Goal: Register for event/course

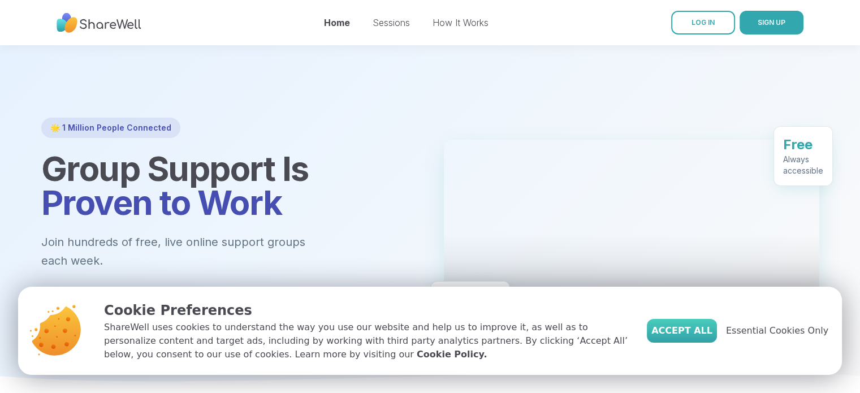
click at [683, 334] on span "Accept All" at bounding box center [681, 331] width 61 height 14
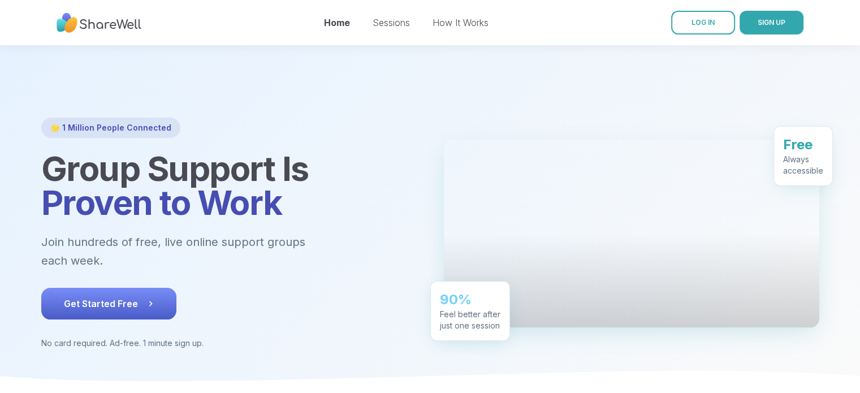
click at [101, 297] on span "Get Started Free" at bounding box center [109, 304] width 90 height 14
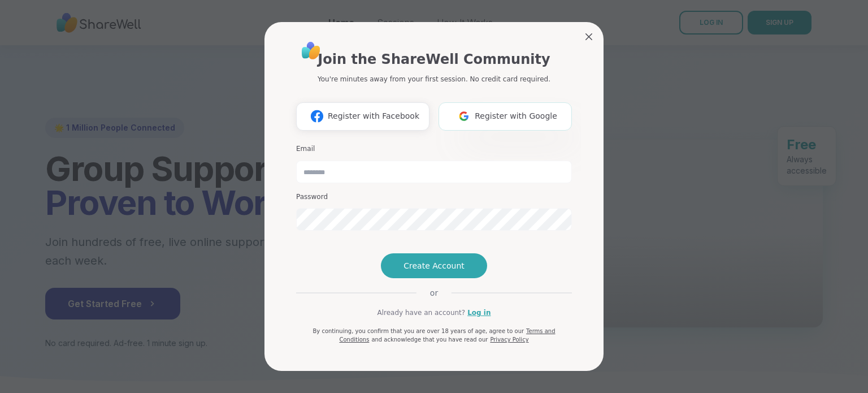
click at [461, 106] on img at bounding box center [463, 116] width 21 height 21
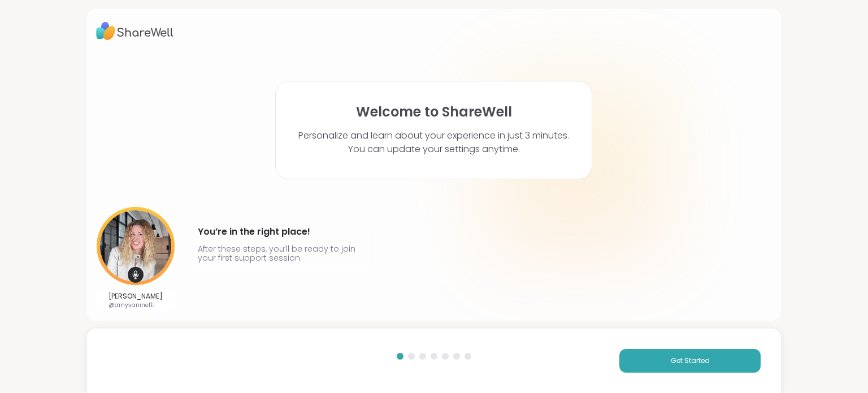
drag, startPoint x: 614, startPoint y: 311, endPoint x: 378, endPoint y: 288, distance: 237.4
click at [384, 288] on div "[PERSON_NAME] @amyvaninetti You’re in the right place! After these steps, you’l…" at bounding box center [434, 259] width 677 height 105
click at [690, 359] on span "Get Started" at bounding box center [690, 361] width 39 height 10
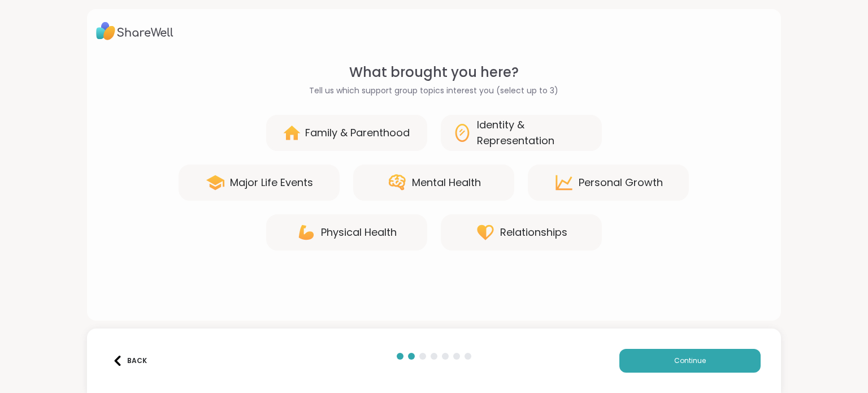
click at [387, 168] on div "Mental Health" at bounding box center [433, 183] width 161 height 36
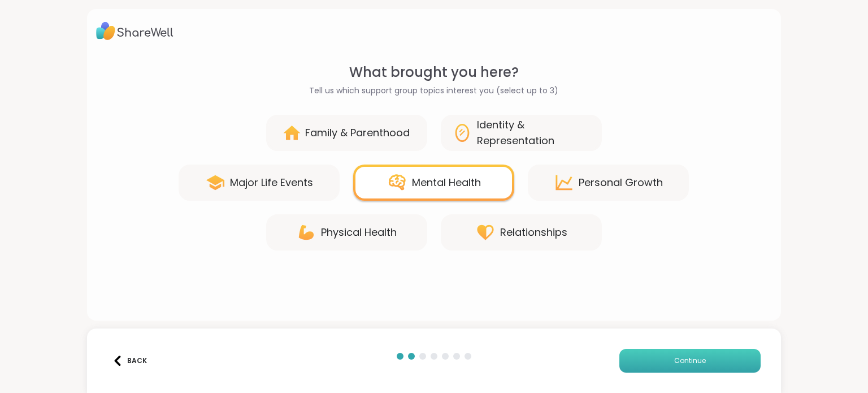
click at [622, 353] on button "Continue" at bounding box center [690, 361] width 141 height 24
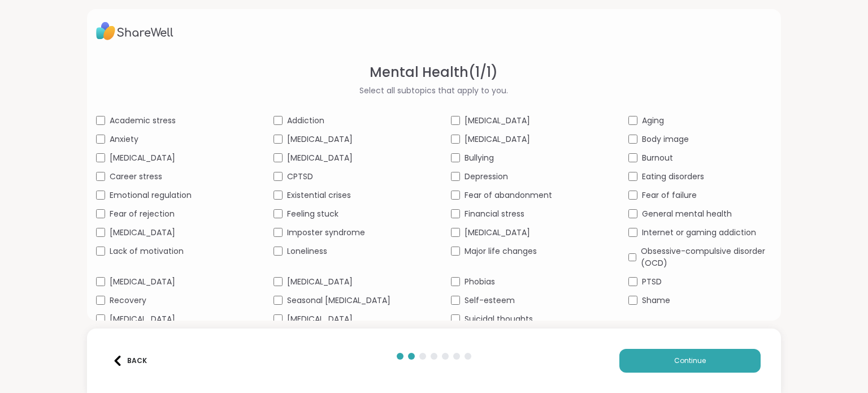
click at [135, 196] on span "Emotional regulation" at bounding box center [151, 195] width 82 height 12
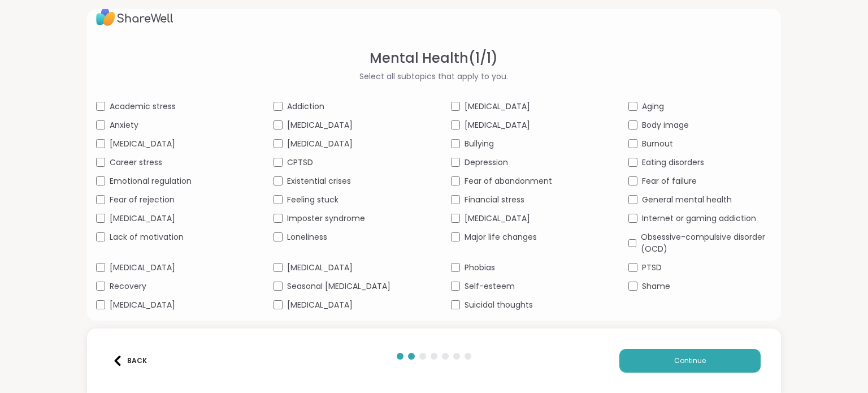
scroll to position [22, 0]
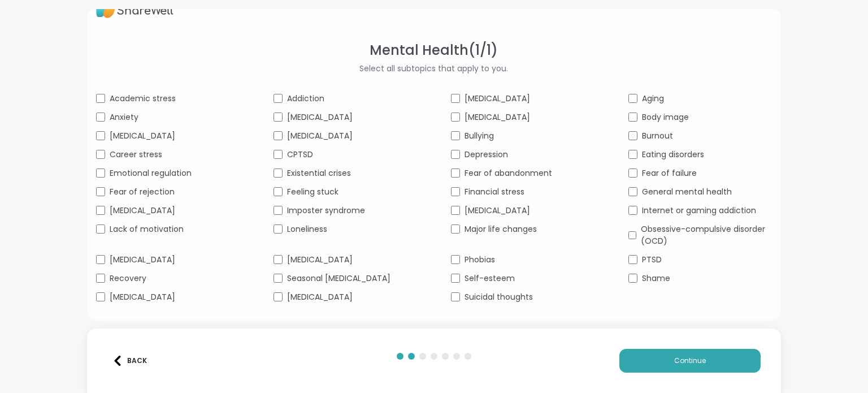
click at [289, 94] on span "Addiction" at bounding box center [305, 99] width 37 height 12
click at [281, 94] on div "Addiction" at bounding box center [346, 99] width 144 height 12
click at [629, 187] on div "General mental health" at bounding box center [701, 192] width 144 height 12
click at [633, 152] on div "Eating disorders" at bounding box center [701, 155] width 144 height 12
click at [632, 136] on div "Burnout" at bounding box center [701, 136] width 144 height 12
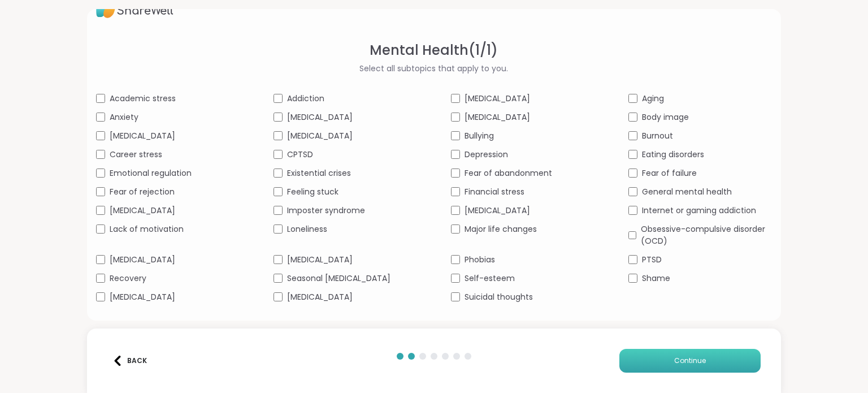
click at [659, 356] on button "Continue" at bounding box center [690, 361] width 141 height 24
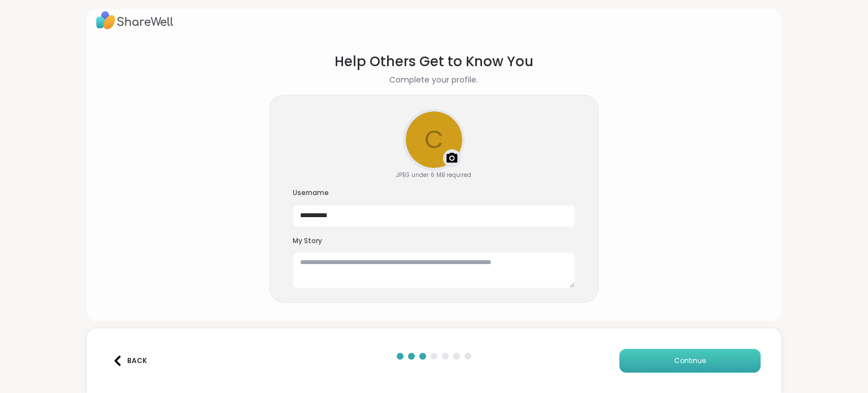
scroll to position [10, 0]
click at [360, 274] on textarea at bounding box center [434, 271] width 283 height 36
click at [440, 132] on div "Upload a profile photo" at bounding box center [433, 140] width 59 height 59
click at [707, 363] on button "Continue" at bounding box center [690, 361] width 141 height 24
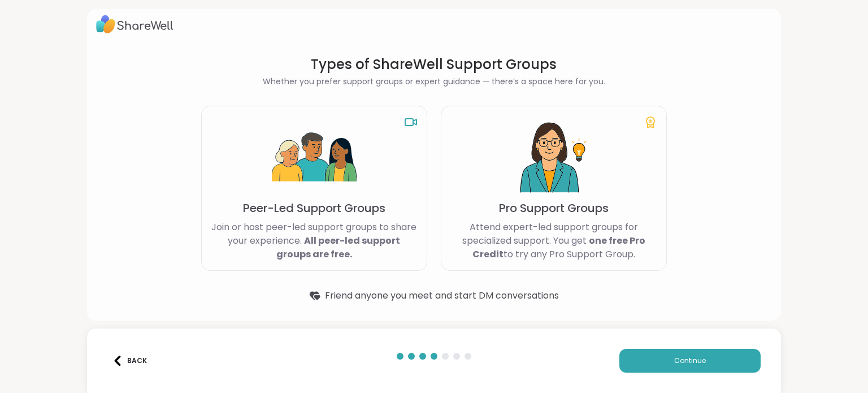
scroll to position [6, 0]
click at [526, 175] on img at bounding box center [554, 158] width 85 height 85
click at [395, 218] on div "Peer-Led Support Groups Join or host peer-led support groups to share your expe…" at bounding box center [314, 188] width 226 height 165
click at [710, 359] on button "Continue" at bounding box center [690, 361] width 141 height 24
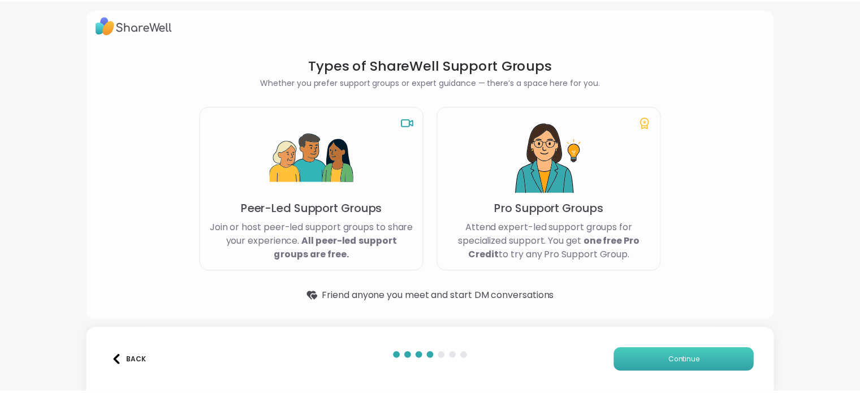
scroll to position [0, 0]
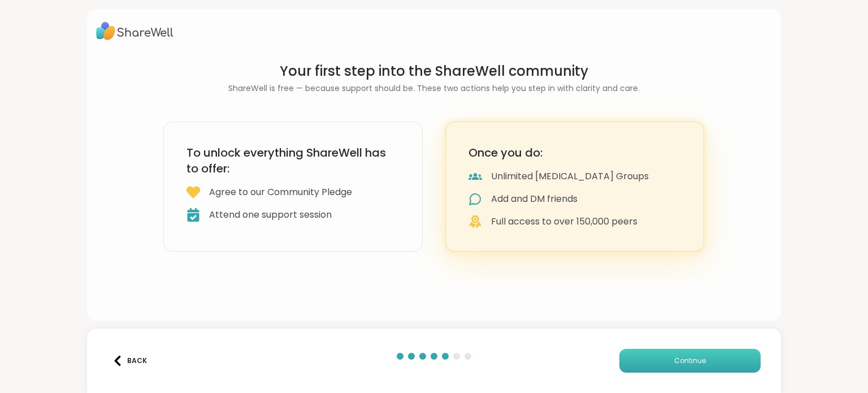
click at [669, 354] on button "Continue" at bounding box center [690, 361] width 141 height 24
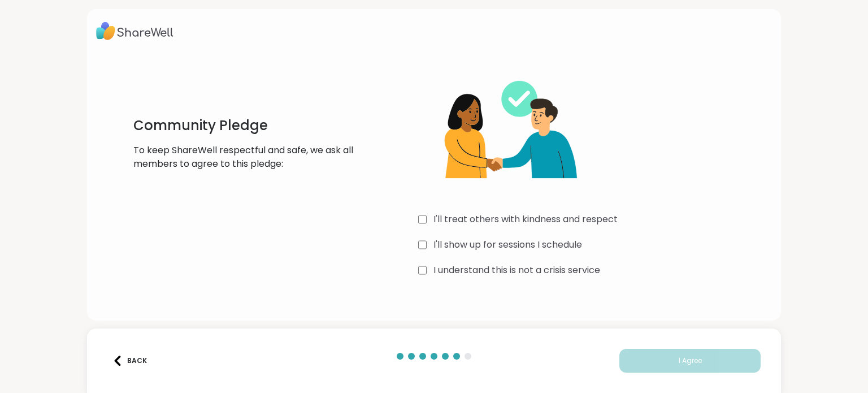
click at [423, 241] on div "I'll show up for sessions I schedule" at bounding box center [587, 245] width 339 height 14
click at [423, 275] on div "I understand this is not a crisis service" at bounding box center [587, 270] width 339 height 14
click at [644, 361] on button "I Agree" at bounding box center [690, 361] width 141 height 24
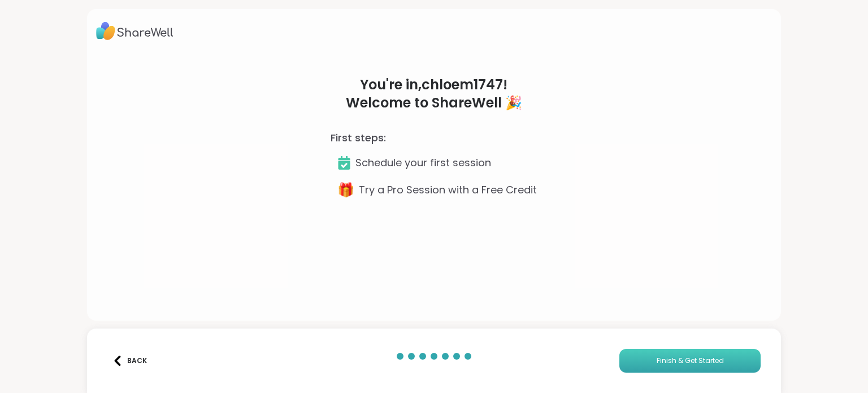
click at [663, 361] on span "Finish & Get Started" at bounding box center [690, 361] width 67 height 10
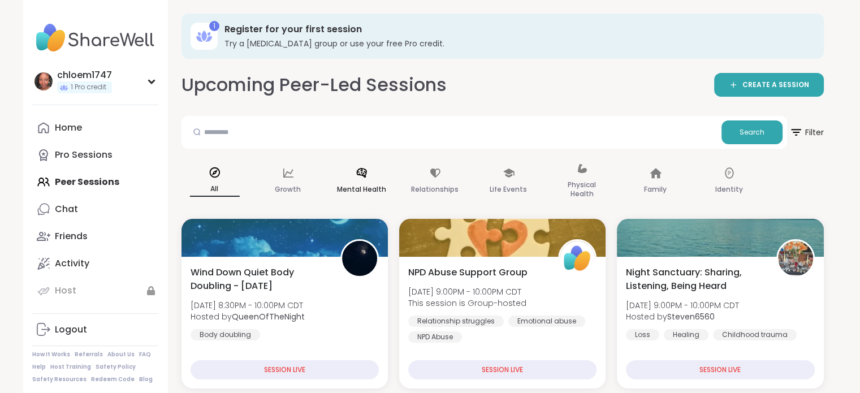
drag, startPoint x: 367, startPoint y: 186, endPoint x: 353, endPoint y: 192, distance: 15.7
click at [353, 192] on p "Mental Health" at bounding box center [361, 190] width 49 height 14
click at [354, 180] on div "Mental Health" at bounding box center [362, 181] width 68 height 57
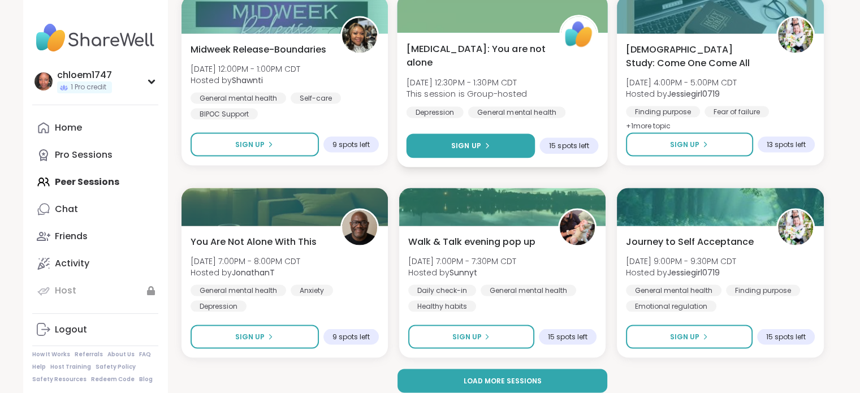
scroll to position [2180, 0]
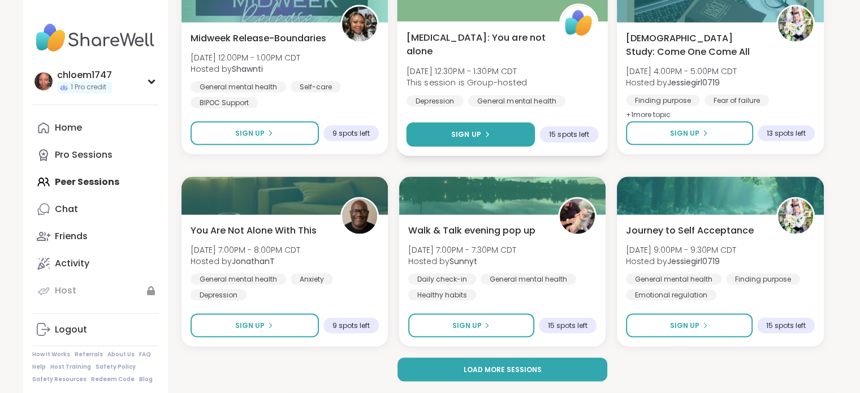
click at [431, 135] on button "Sign Up" at bounding box center [470, 135] width 129 height 24
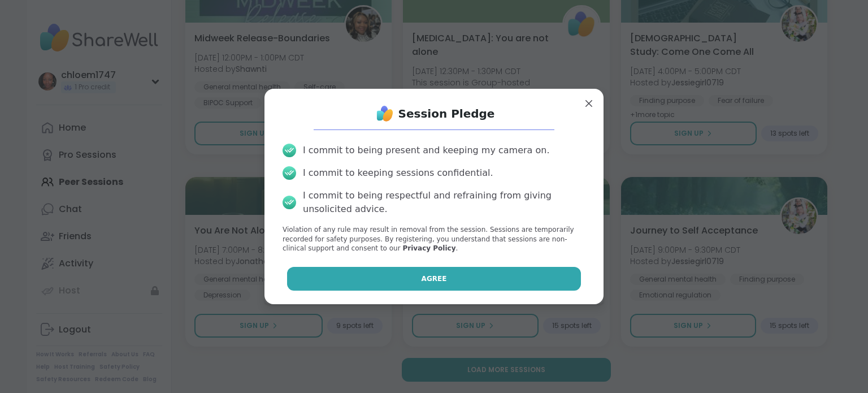
click at [358, 278] on button "Agree" at bounding box center [434, 279] width 295 height 24
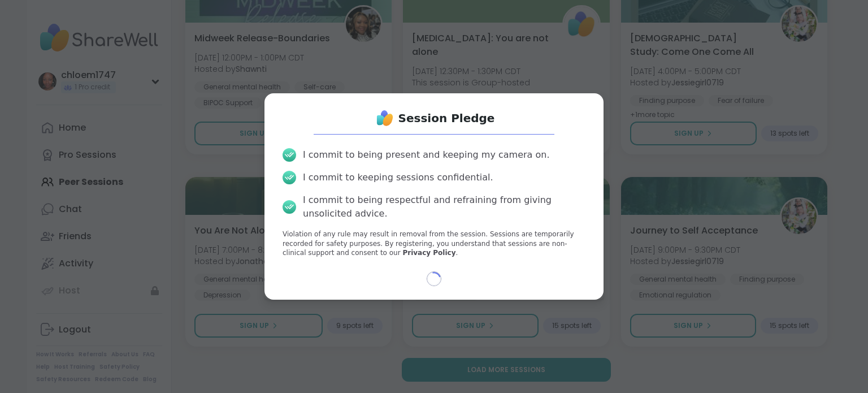
select select "**"
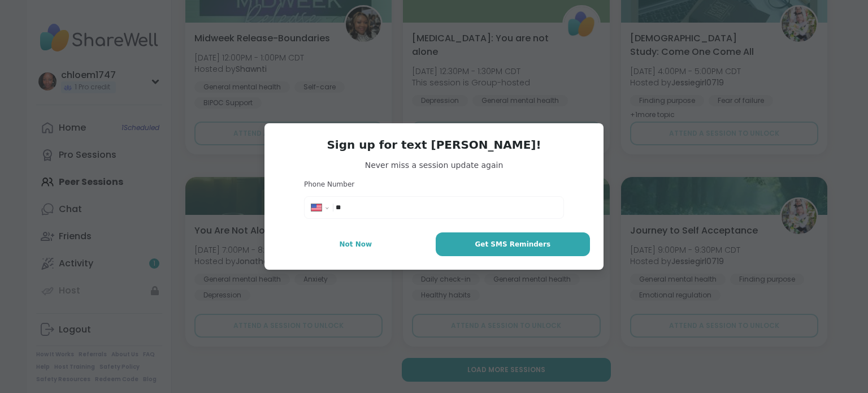
click at [369, 211] on input "**" at bounding box center [446, 207] width 221 height 11
type input "**********"
click at [508, 248] on span "Get SMS Reminders" at bounding box center [513, 244] width 76 height 10
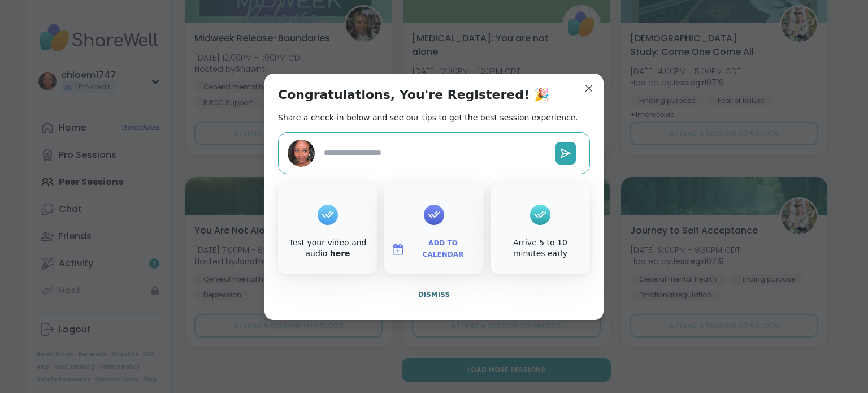
click at [400, 154] on textarea at bounding box center [435, 152] width 232 height 21
click at [427, 298] on span "Dismiss" at bounding box center [434, 295] width 32 height 8
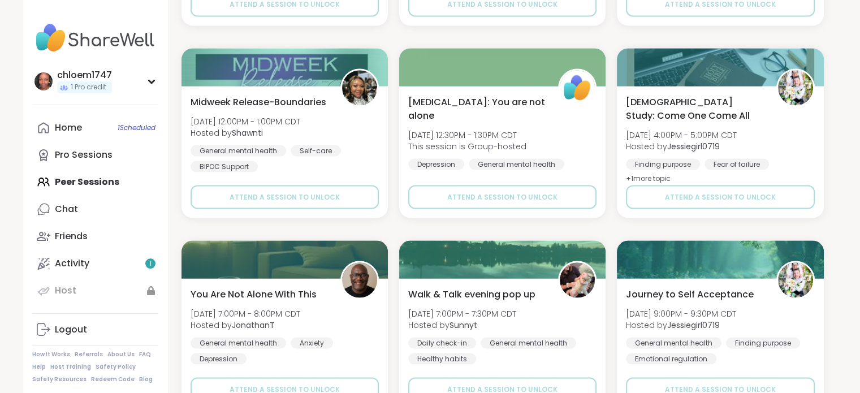
scroll to position [1897, 0]
